Goal: Find specific page/section: Find specific page/section

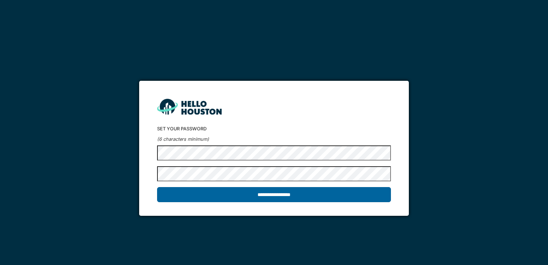
click at [276, 194] on input "**********" at bounding box center [273, 194] width 233 height 15
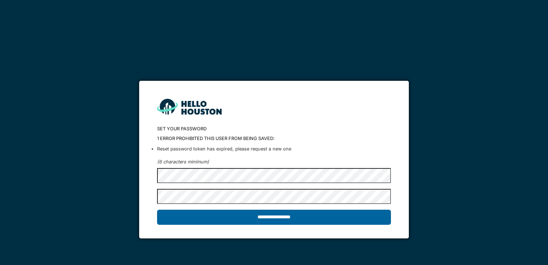
click at [306, 217] on input "**********" at bounding box center [273, 216] width 233 height 15
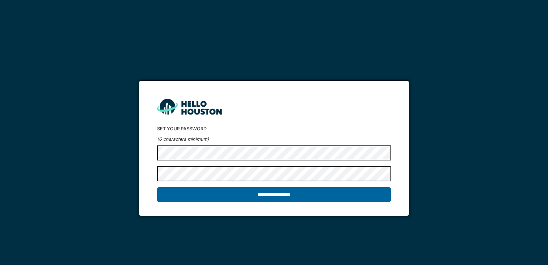
click at [285, 195] on input "**********" at bounding box center [273, 194] width 233 height 15
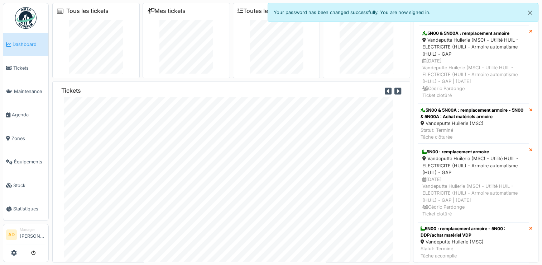
click at [101, 12] on link "Tous les tickets" at bounding box center [87, 11] width 42 height 7
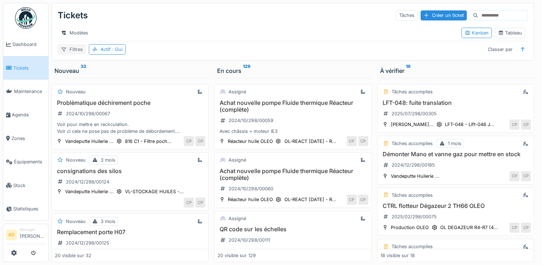
click at [76, 55] on div "Filtres" at bounding box center [72, 49] width 28 height 10
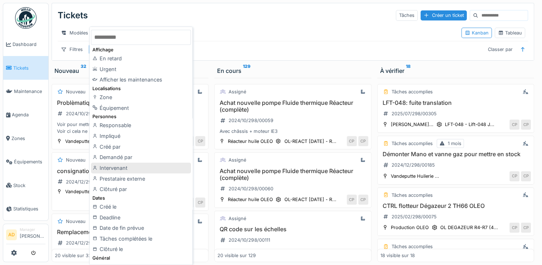
click at [123, 165] on div "Intervenant" at bounding box center [141, 167] width 100 height 11
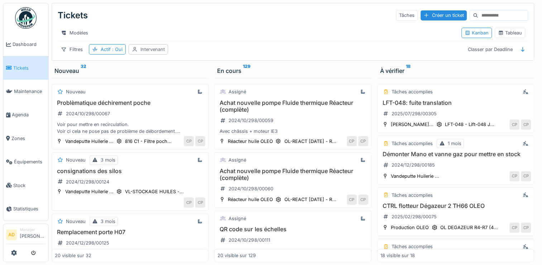
click at [149, 53] on div "Intervenant" at bounding box center [153, 49] width 24 height 7
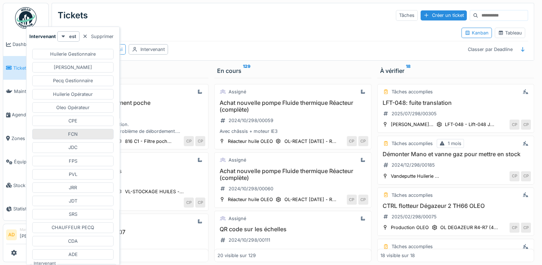
click at [83, 134] on div "FCN" at bounding box center [72, 134] width 81 height 10
type input "****"
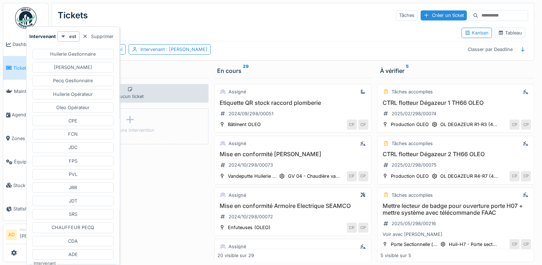
click at [176, 9] on div "Tickets Tâches Créer un ticket" at bounding box center [293, 15] width 471 height 19
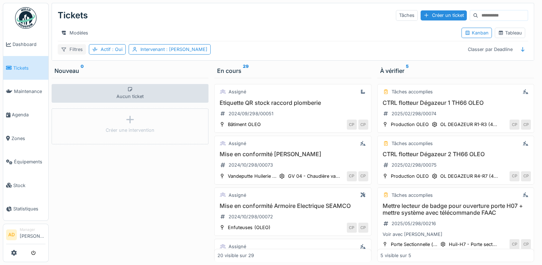
click at [70, 52] on div "Filtres" at bounding box center [72, 49] width 28 height 10
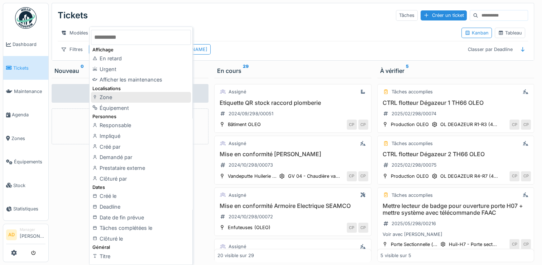
click at [108, 95] on div "Zone" at bounding box center [141, 97] width 100 height 11
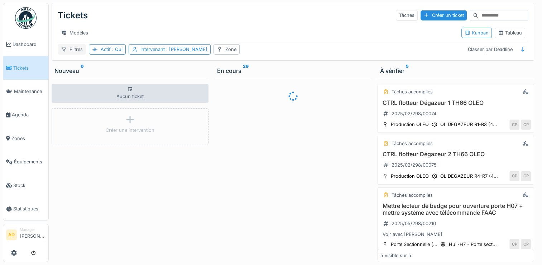
click at [73, 53] on div "Filtres" at bounding box center [72, 49] width 28 height 10
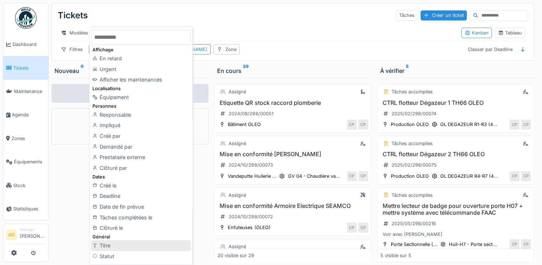
click at [121, 243] on div "Titre" at bounding box center [141, 245] width 100 height 11
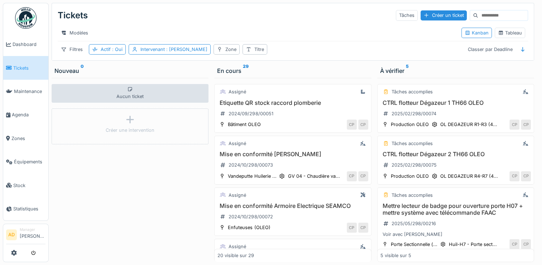
click at [150, 28] on div "Modèles" at bounding box center [257, 33] width 398 height 10
click at [80, 30] on div "Modèles" at bounding box center [75, 33] width 34 height 10
click at [86, 51] on div "Nouvelle vue" at bounding box center [90, 48] width 60 height 11
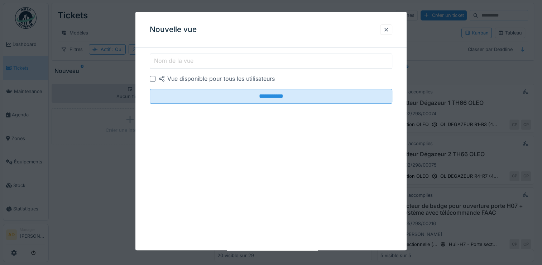
click at [179, 58] on label "Nom de la vue" at bounding box center [174, 60] width 42 height 9
click at [179, 58] on input "Nom de la vue" at bounding box center [271, 60] width 243 height 15
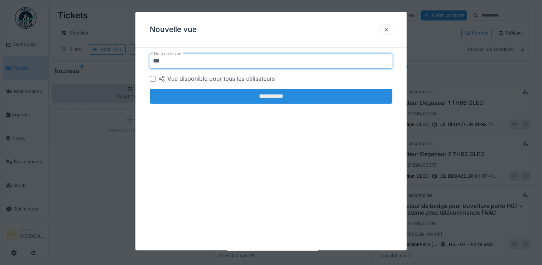
type input "***"
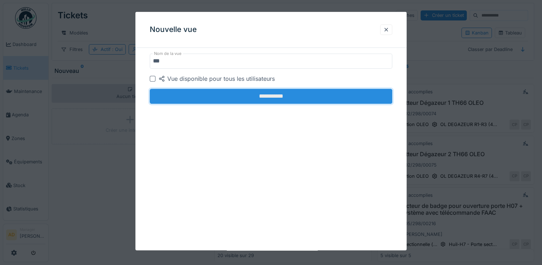
click at [265, 98] on input "**********" at bounding box center [271, 96] width 243 height 15
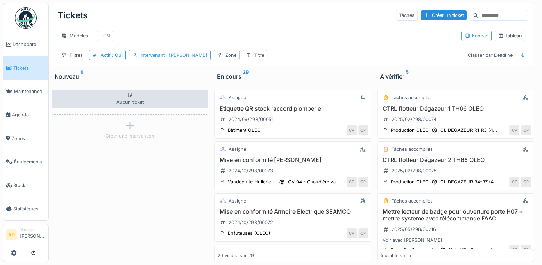
click at [169, 58] on span ": Florian Clément" at bounding box center [186, 54] width 43 height 5
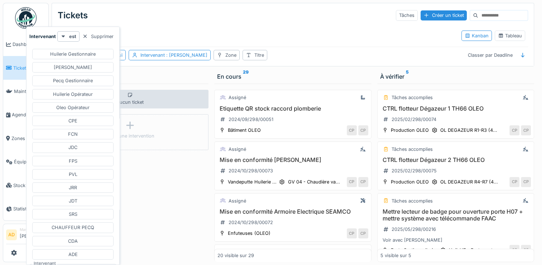
scroll to position [22, 0]
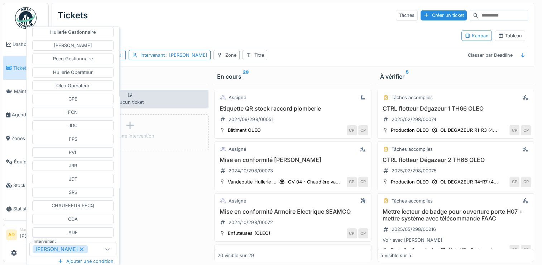
click at [80, 247] on icon at bounding box center [82, 249] width 4 height 4
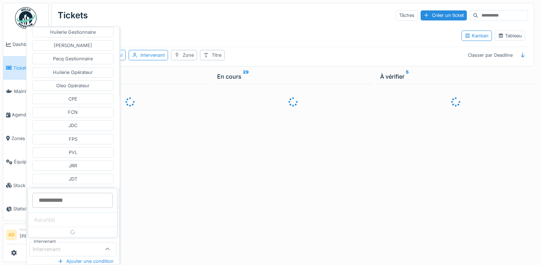
scroll to position [5, 0]
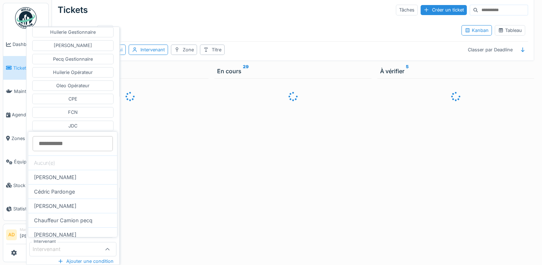
click at [176, 28] on div "Modèles FCN" at bounding box center [257, 30] width 398 height 16
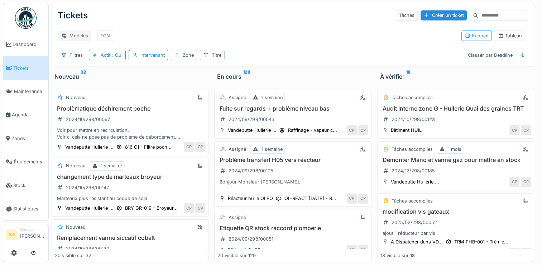
click at [77, 32] on div "Modèles" at bounding box center [75, 35] width 34 height 10
click at [84, 47] on div "Nouvelle vue" at bounding box center [90, 51] width 60 height 11
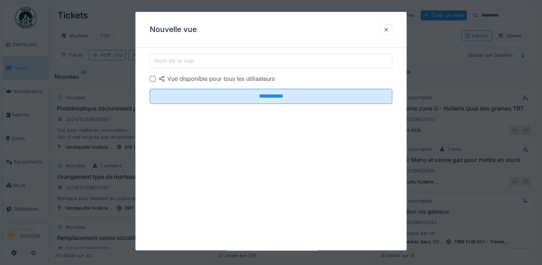
click at [166, 57] on label "Nom de la vue" at bounding box center [174, 60] width 42 height 9
click at [166, 57] on input "Nom de la vue" at bounding box center [271, 60] width 243 height 15
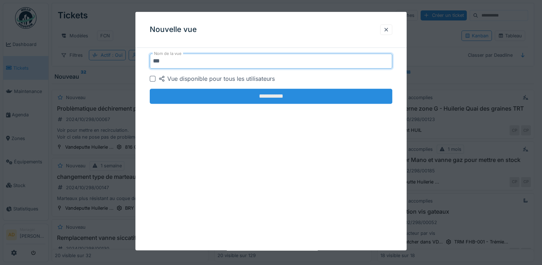
type input "***"
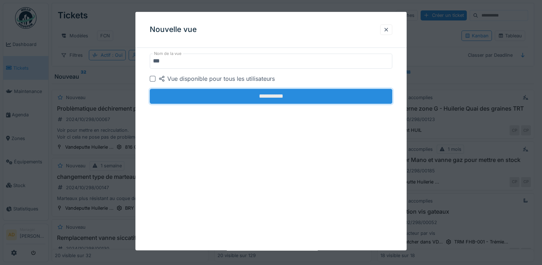
click at [235, 98] on input "**********" at bounding box center [271, 96] width 243 height 15
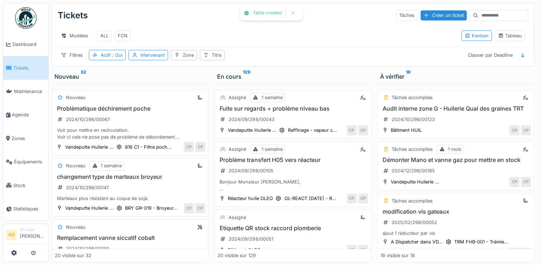
click at [203, 28] on div "Modèles ALL FCN" at bounding box center [257, 36] width 398 height 16
click at [108, 32] on div "ALL" at bounding box center [104, 35] width 8 height 7
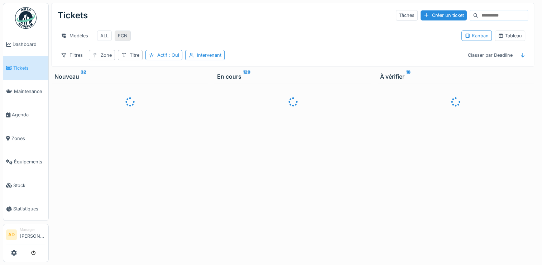
click at [125, 32] on div "FCN" at bounding box center [123, 35] width 10 height 7
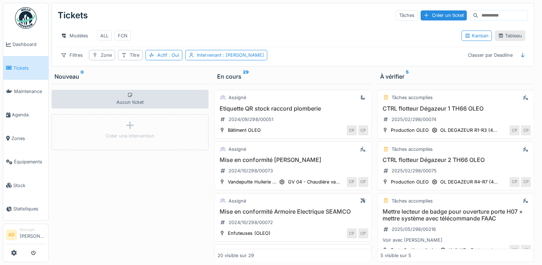
click at [508, 32] on div "Tableau" at bounding box center [510, 35] width 24 height 7
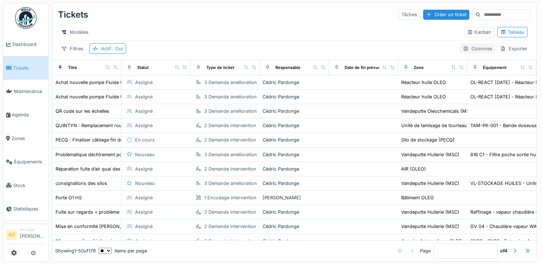
click at [466, 51] on div "Colonnes" at bounding box center [478, 48] width 36 height 10
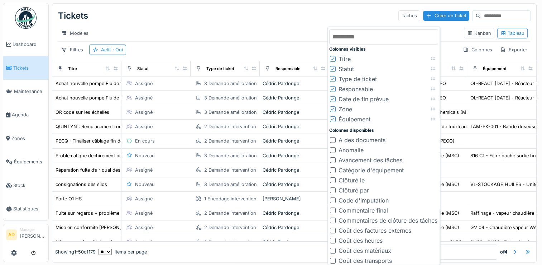
scroll to position [0, 0]
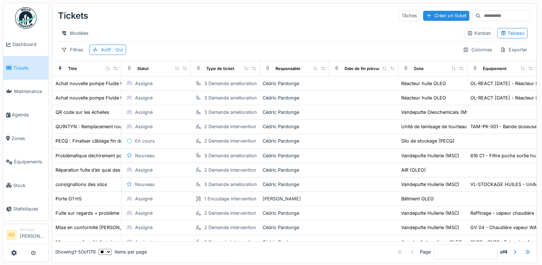
click at [247, 33] on div "Modèles" at bounding box center [258, 33] width 401 height 10
click at [18, 135] on span "Zones" at bounding box center [28, 138] width 34 height 7
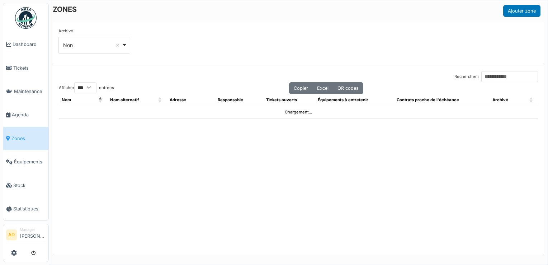
select select "***"
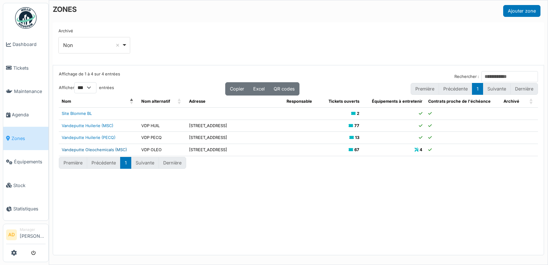
click at [104, 150] on link "Vandeputte Oleochemicals (MSC)" at bounding box center [94, 149] width 65 height 5
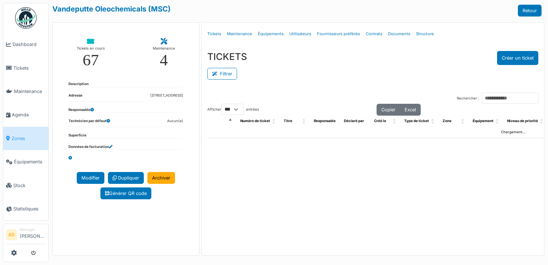
select select "***"
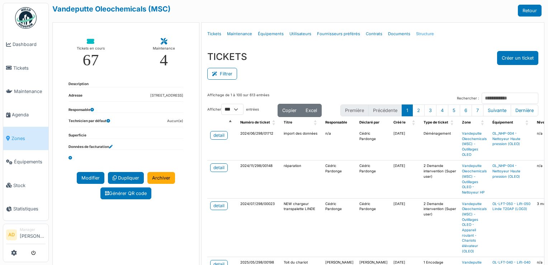
click at [416, 33] on link "Structure" at bounding box center [425, 33] width 24 height 17
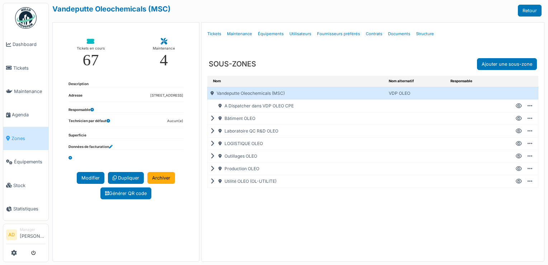
click at [212, 119] on icon at bounding box center [213, 118] width 7 height 0
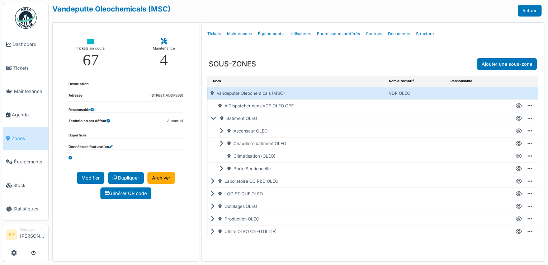
click at [212, 119] on icon at bounding box center [214, 118] width 9 height 0
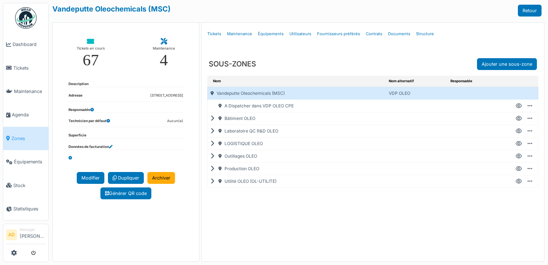
click at [212, 118] on icon at bounding box center [213, 118] width 7 height 0
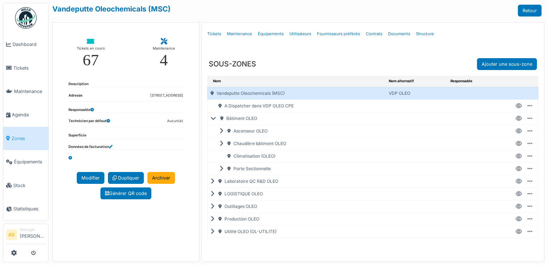
click at [210, 181] on icon at bounding box center [213, 181] width 7 height 0
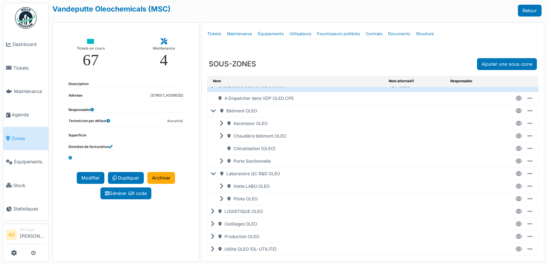
scroll to position [9, 0]
click at [212, 211] on icon at bounding box center [213, 211] width 7 height 0
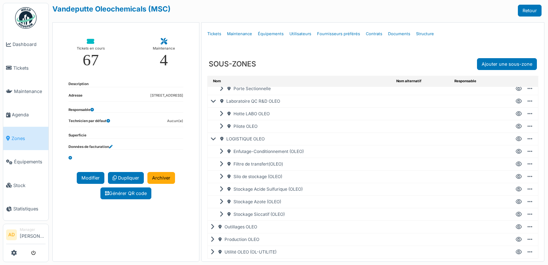
scroll to position [86, 0]
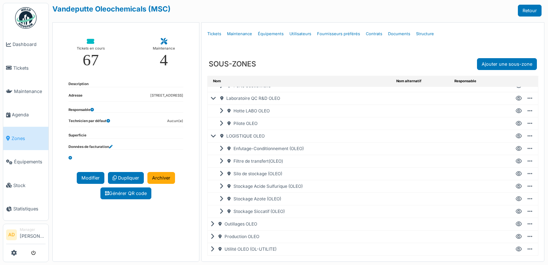
click at [211, 224] on icon at bounding box center [213, 224] width 7 height 0
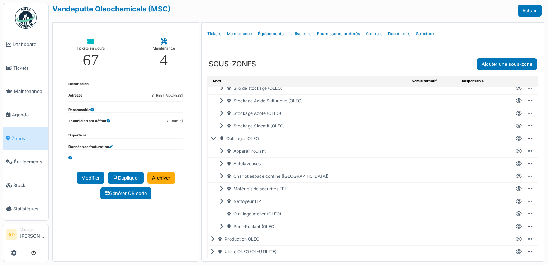
scroll to position [174, 0]
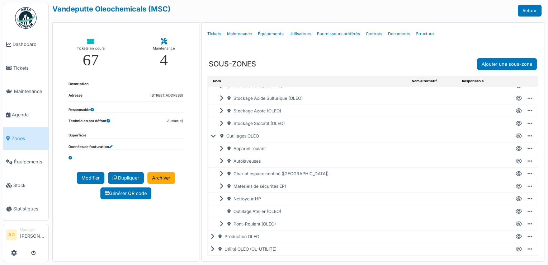
click at [210, 236] on icon at bounding box center [213, 236] width 7 height 0
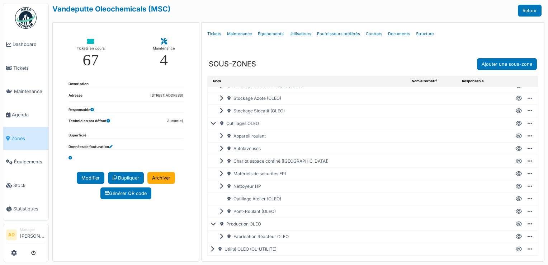
scroll to position [186, 0]
click at [219, 236] on icon at bounding box center [222, 236] width 7 height 0
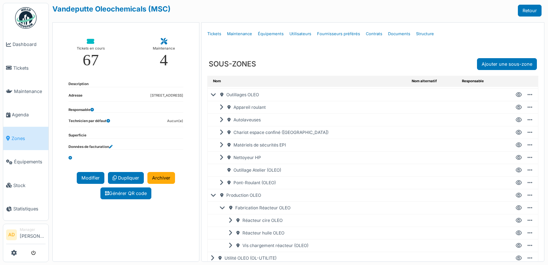
scroll to position [213, 0]
click at [228, 231] on icon at bounding box center [231, 231] width 7 height 0
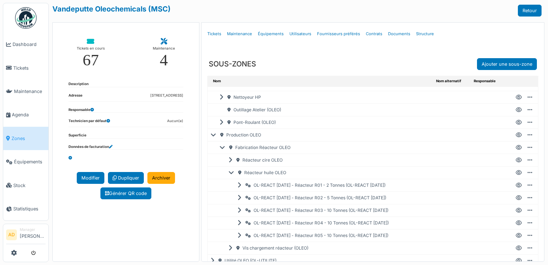
scroll to position [286, 0]
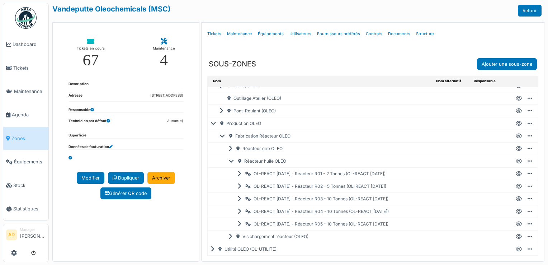
click at [210, 249] on icon at bounding box center [213, 249] width 7 height 0
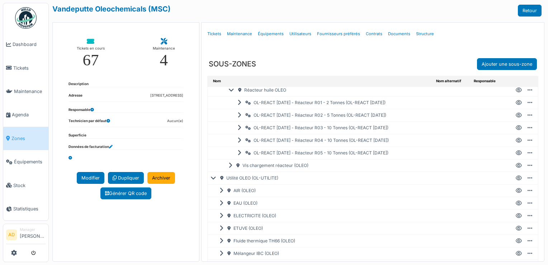
scroll to position [357, 0]
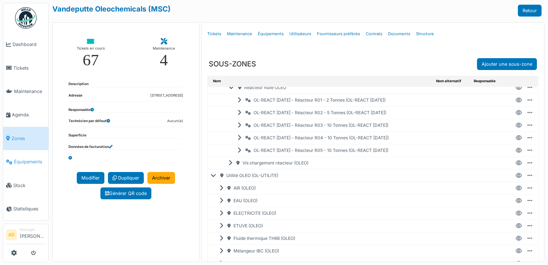
click at [27, 158] on span "Équipements" at bounding box center [30, 161] width 32 height 7
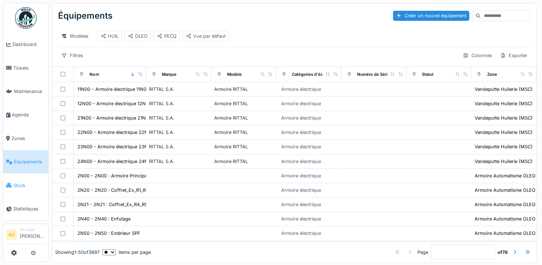
click at [21, 182] on span "Stock" at bounding box center [29, 185] width 32 height 7
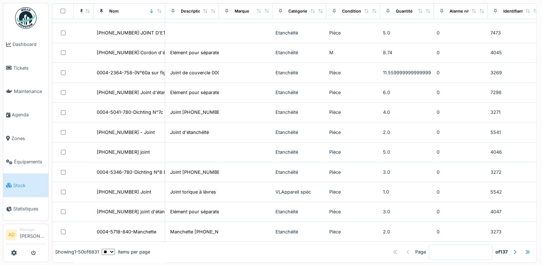
scroll to position [6, 0]
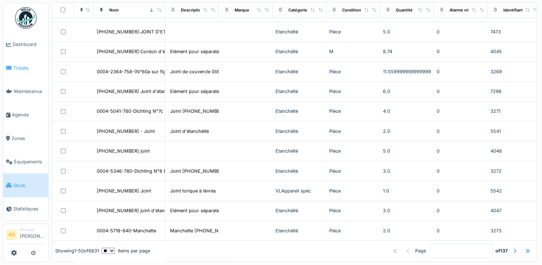
click at [25, 68] on span "Tickets" at bounding box center [29, 68] width 32 height 7
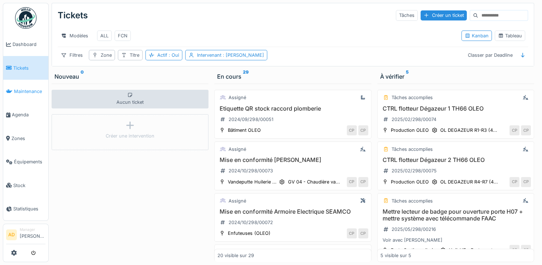
click at [22, 90] on span "Maintenance" at bounding box center [30, 91] width 32 height 7
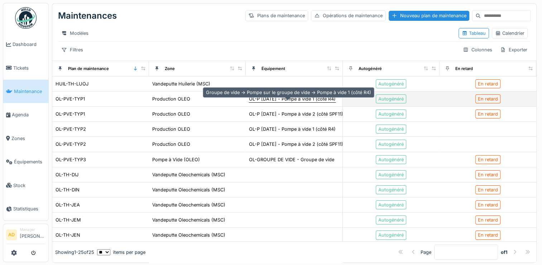
click at [264, 102] on div "OL-P 3.14.20 - Pompe à vide 1 (côté R4)" at bounding box center [292, 98] width 87 height 7
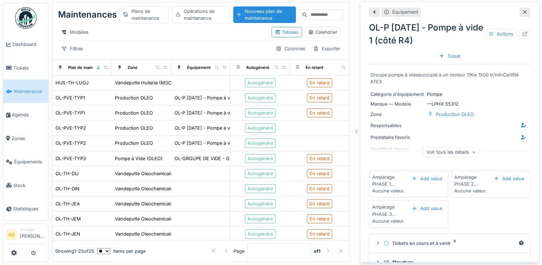
click at [523, 10] on icon at bounding box center [525, 12] width 4 height 4
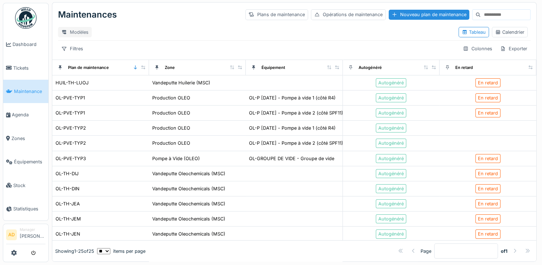
click at [71, 27] on div "Modèles" at bounding box center [75, 32] width 34 height 10
click at [146, 24] on div "Modèles Tableau Calendrier" at bounding box center [294, 32] width 473 height 16
click at [36, 65] on span "Tickets" at bounding box center [29, 68] width 32 height 7
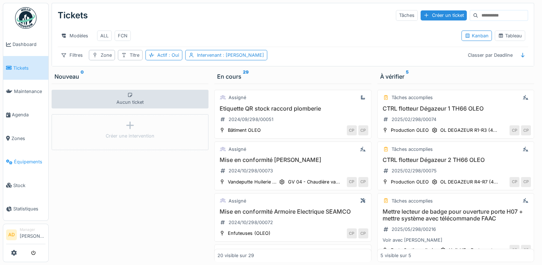
scroll to position [5, 0]
click at [28, 42] on span "Dashboard" at bounding box center [29, 44] width 33 height 7
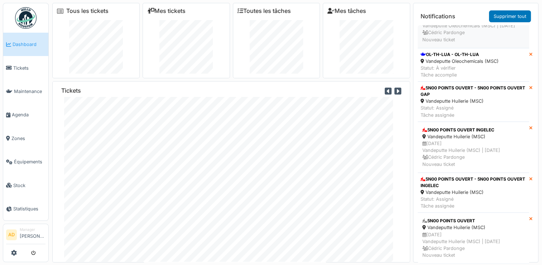
scroll to position [1105, 0]
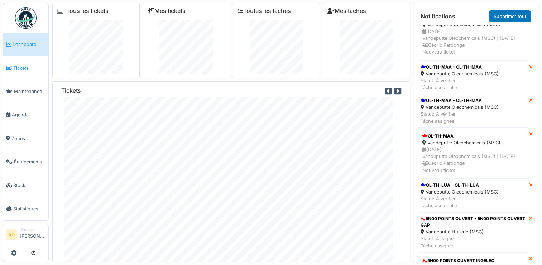
click at [26, 70] on span "Tickets" at bounding box center [29, 68] width 32 height 7
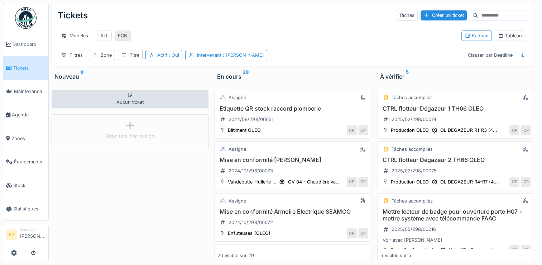
click at [122, 37] on div "FCN" at bounding box center [123, 35] width 10 height 7
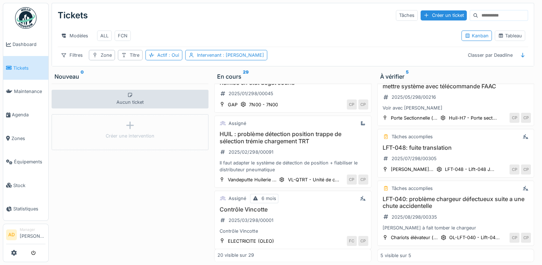
scroll to position [1121, 0]
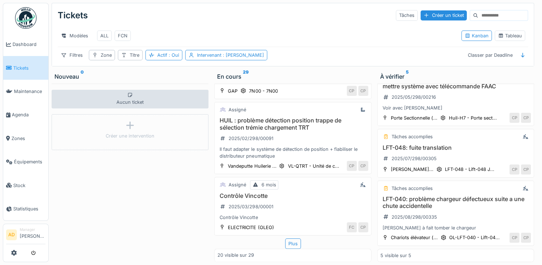
click at [142, 203] on div "Aucun ticket Créer une intervention" at bounding box center [130, 173] width 157 height 178
click at [103, 37] on div "ALL" at bounding box center [104, 35] width 8 height 7
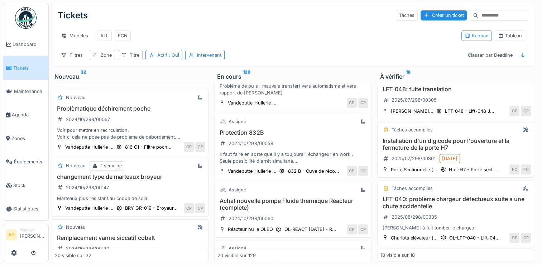
scroll to position [917, 0]
